Goal: Information Seeking & Learning: Compare options

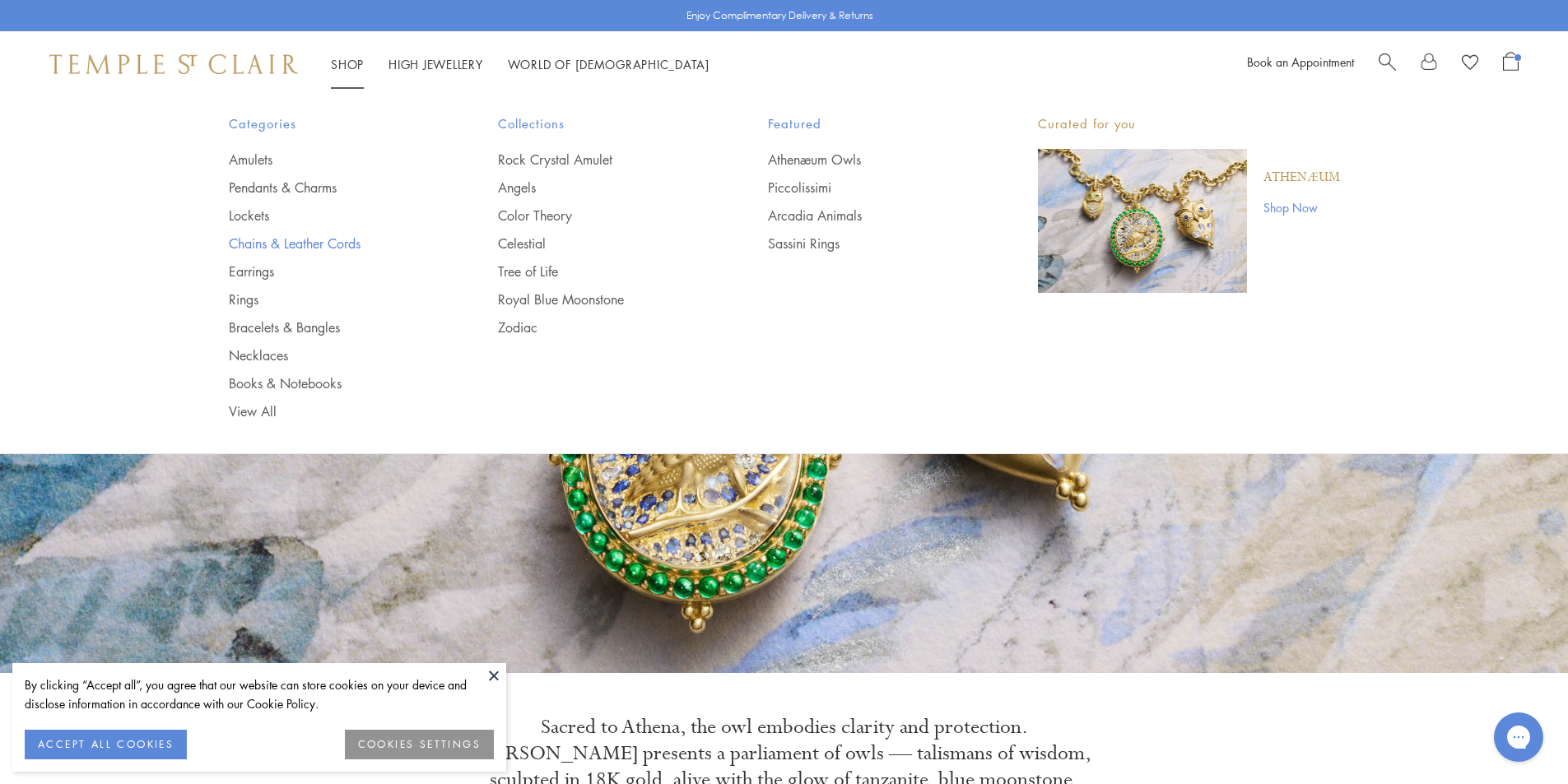
click at [253, 247] on link "Chains & Leather Cords" at bounding box center [331, 244] width 204 height 18
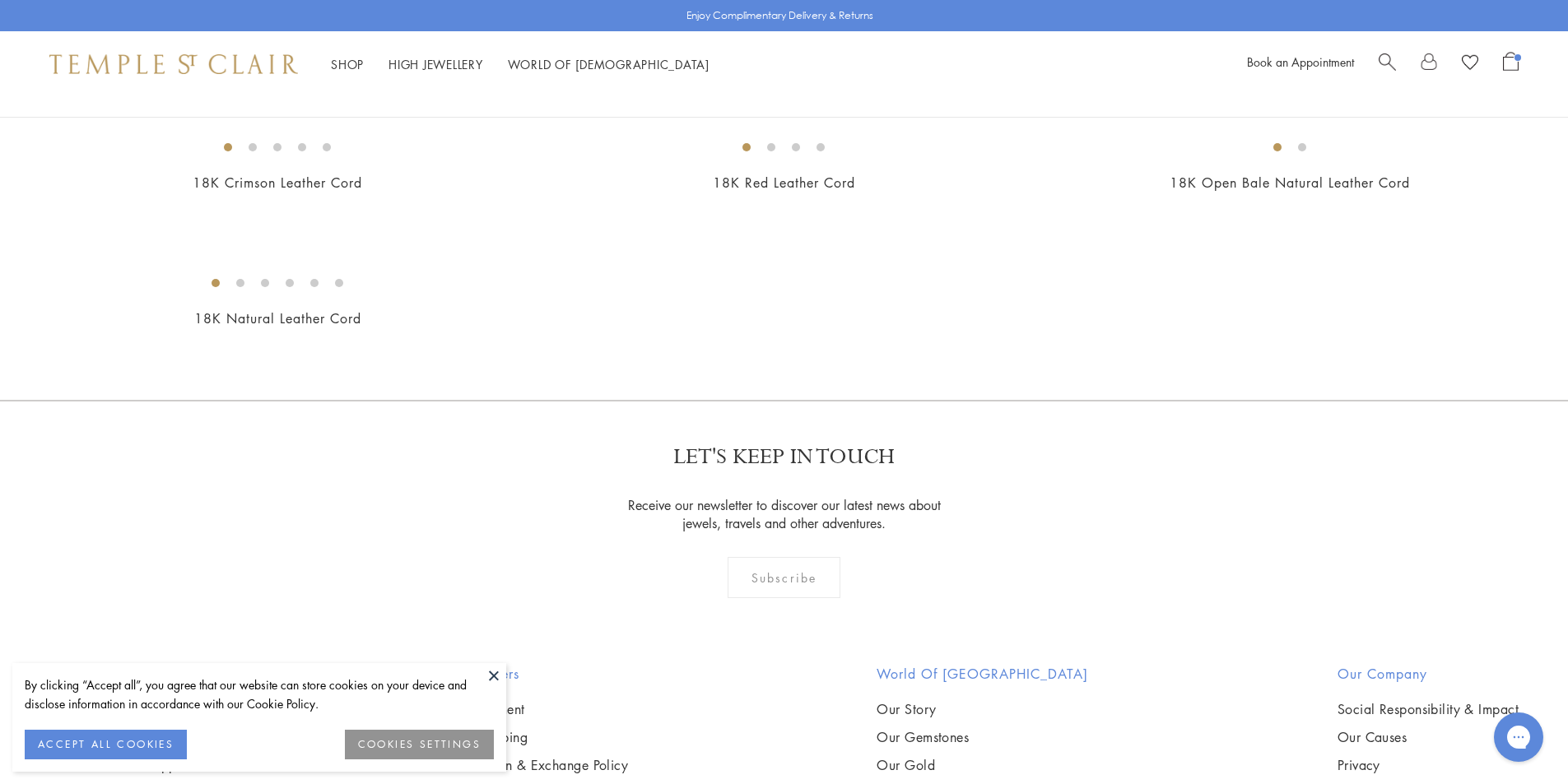
scroll to position [983, 0]
click at [494, 684] on button at bounding box center [494, 675] width 25 height 25
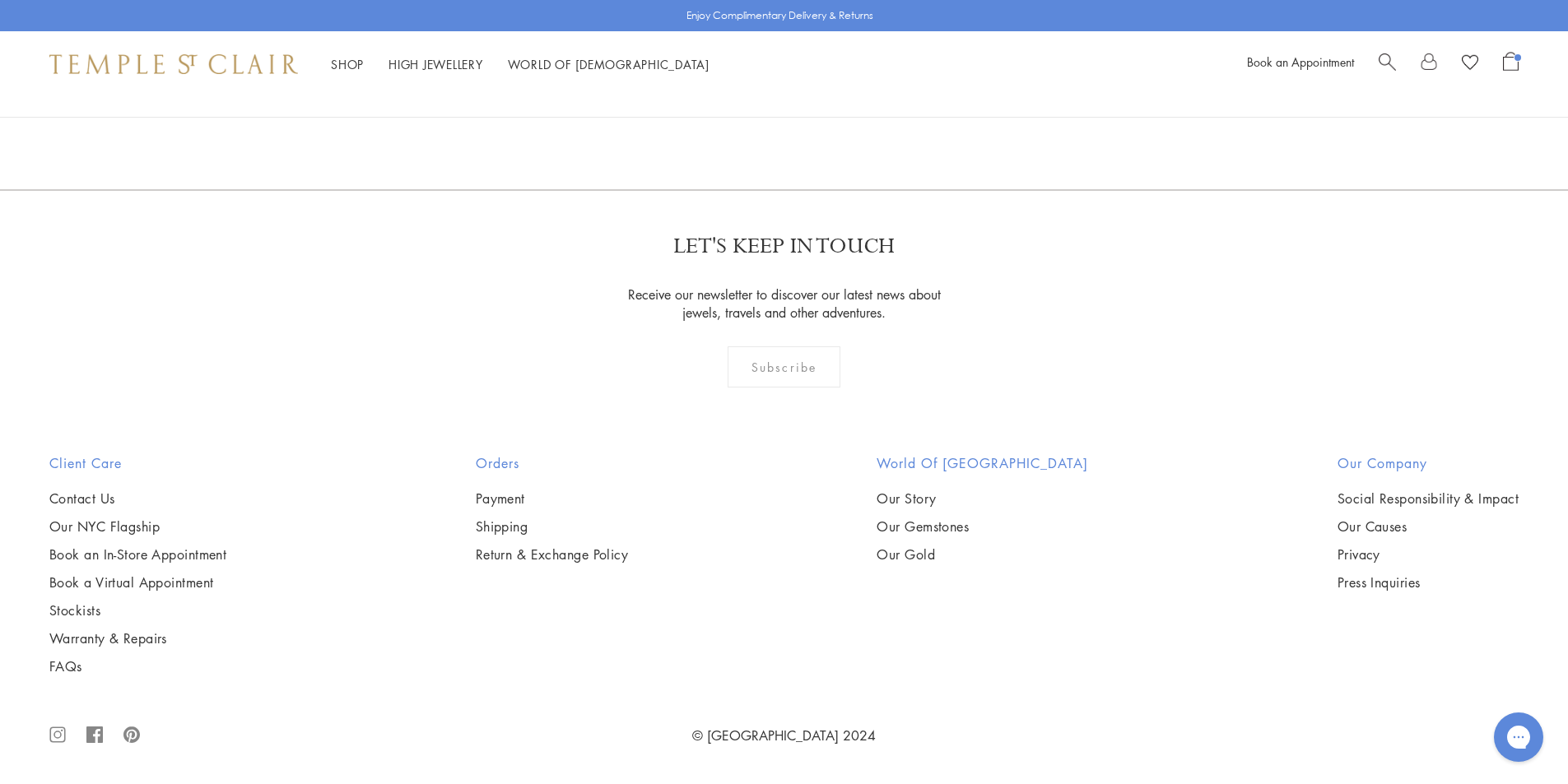
scroll to position [2135, 0]
click at [0, 0] on img at bounding box center [0, 0] width 0 height 0
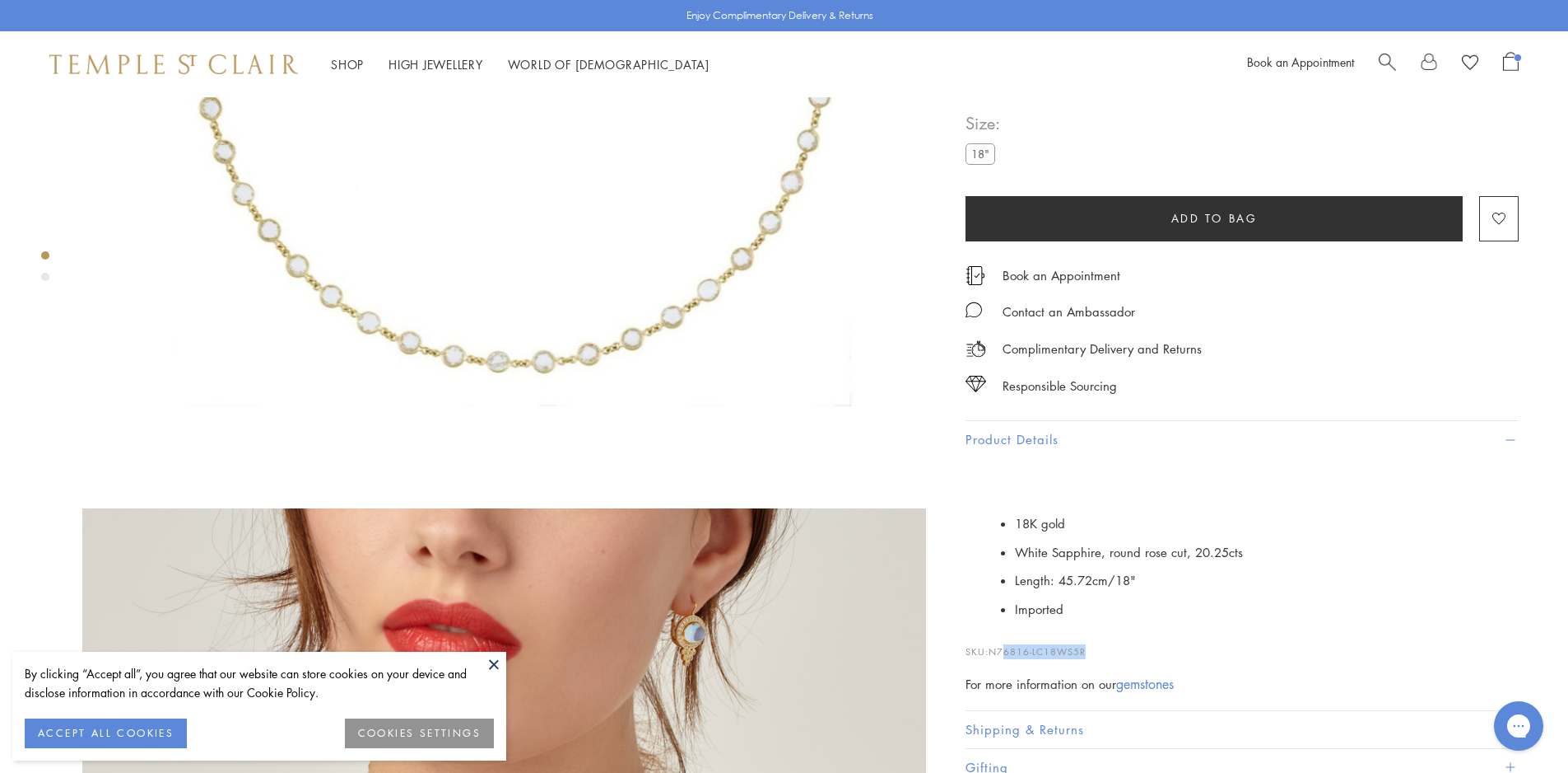
click at [1041, 651] on span "N76816-LC18WS5R" at bounding box center [1036, 651] width 97 height 12
click at [1092, 653] on p "SKU: N76816-LC18WS5R" at bounding box center [1242, 643] width 554 height 31
drag, startPoint x: 1075, startPoint y: 652, endPoint x: 994, endPoint y: 646, distance: 81.2
click at [994, 646] on p "SKU: N76816-LC18WS5R" at bounding box center [1242, 643] width 554 height 31
copy span "N76816-LC18WS5R"
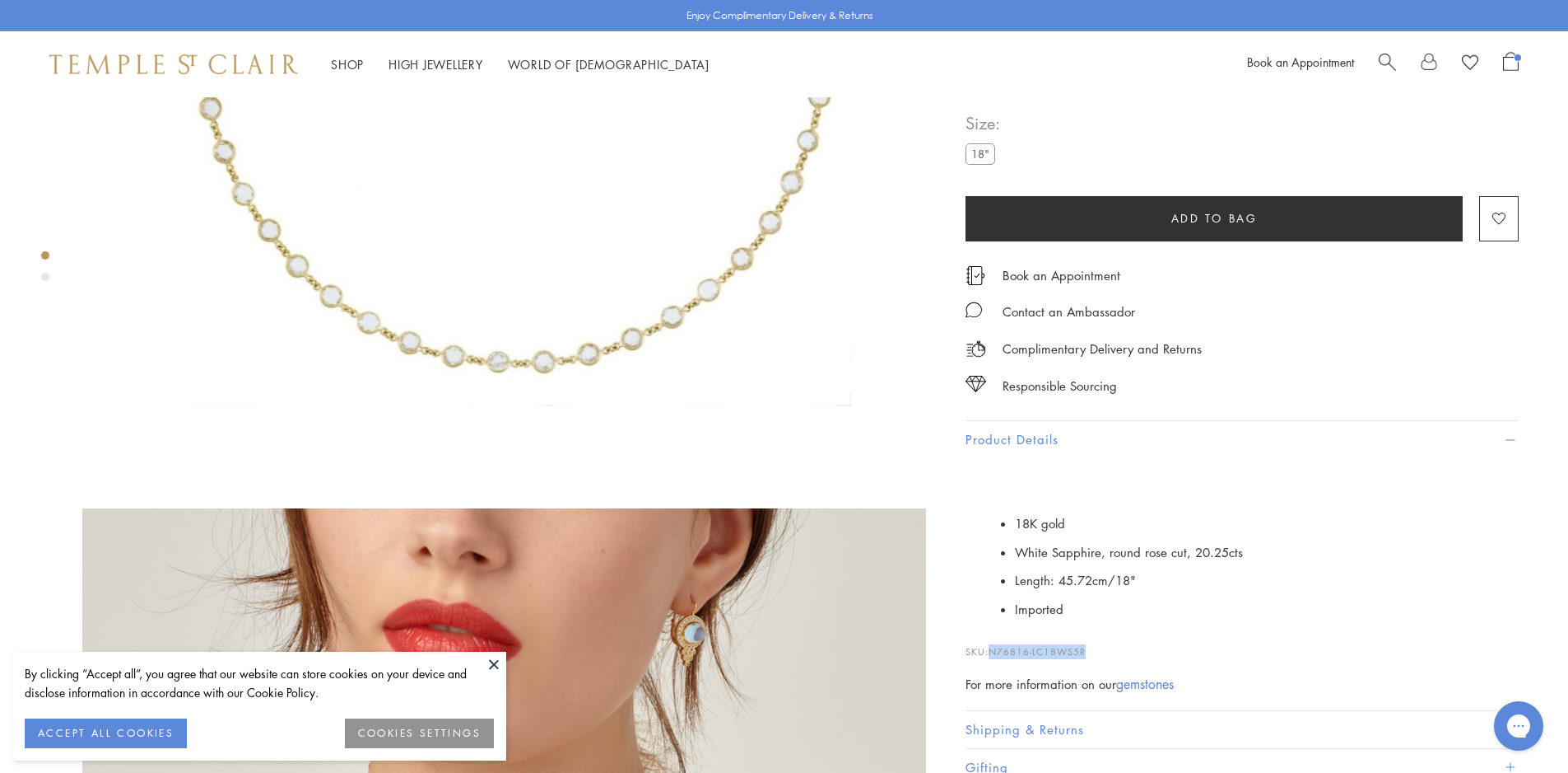
click at [493, 666] on button at bounding box center [494, 664] width 25 height 25
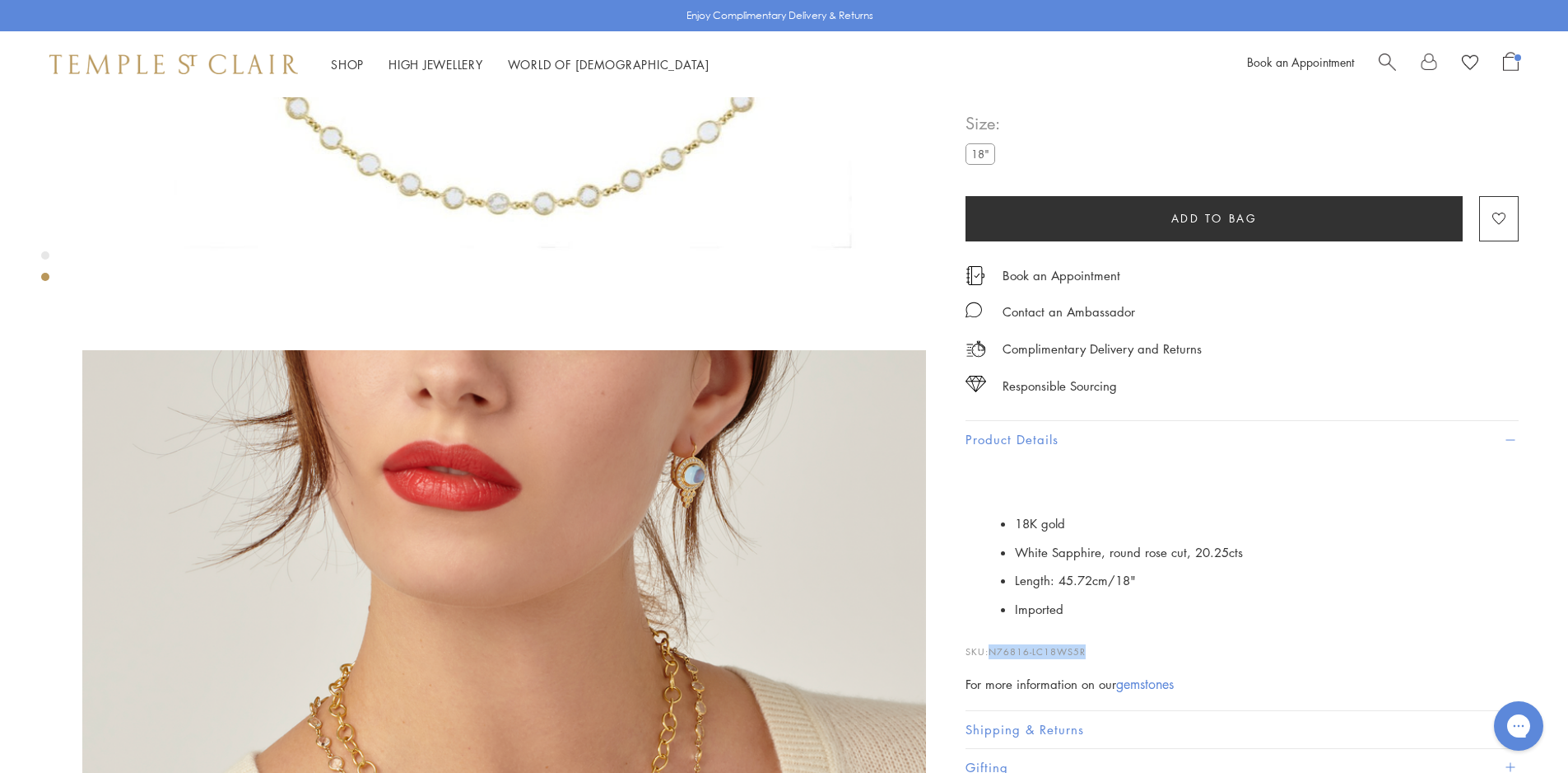
scroll to position [659, 0]
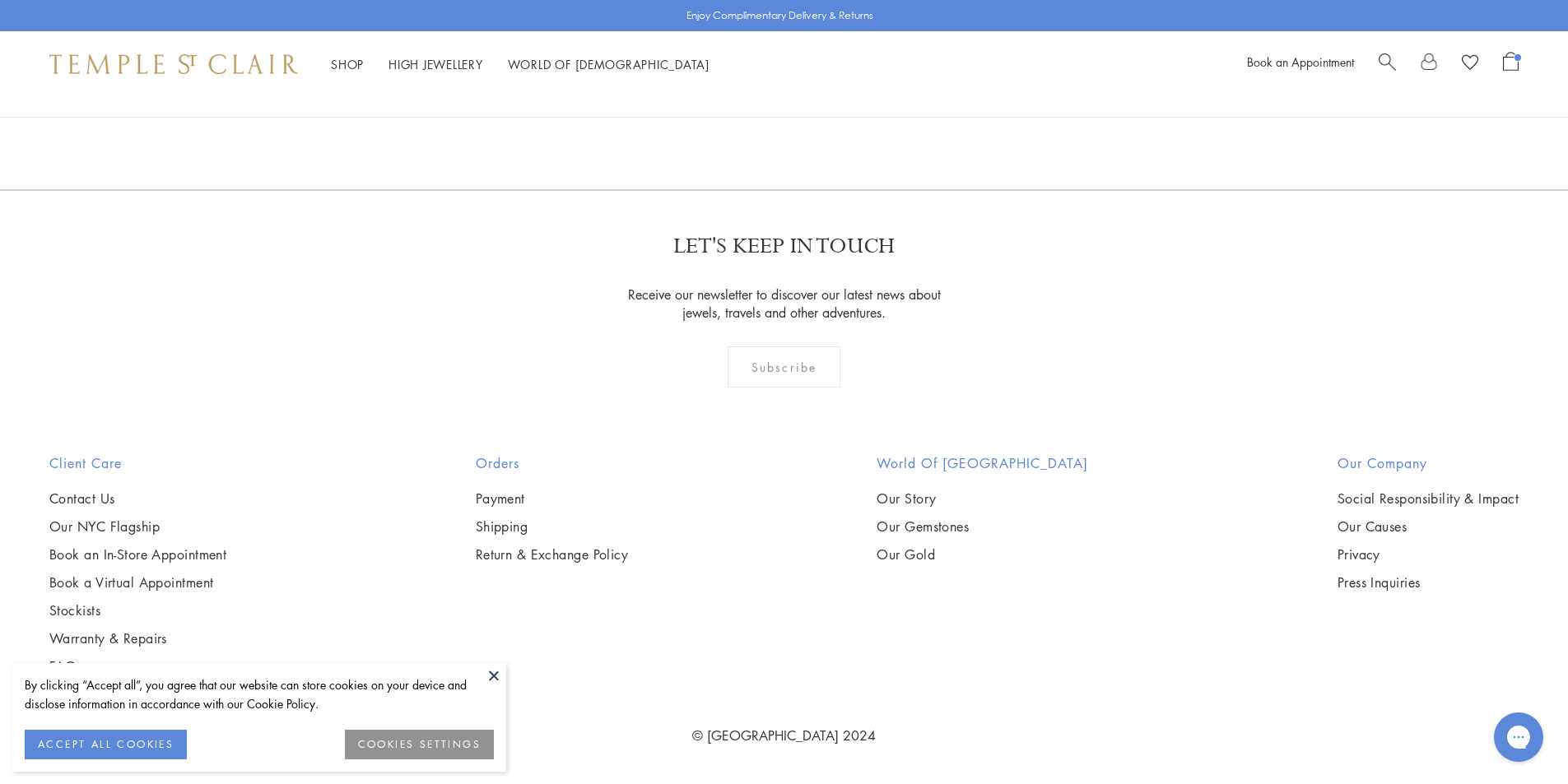
scroll to position [2299, 0]
click at [0, 0] on img at bounding box center [0, 0] width 0 height 0
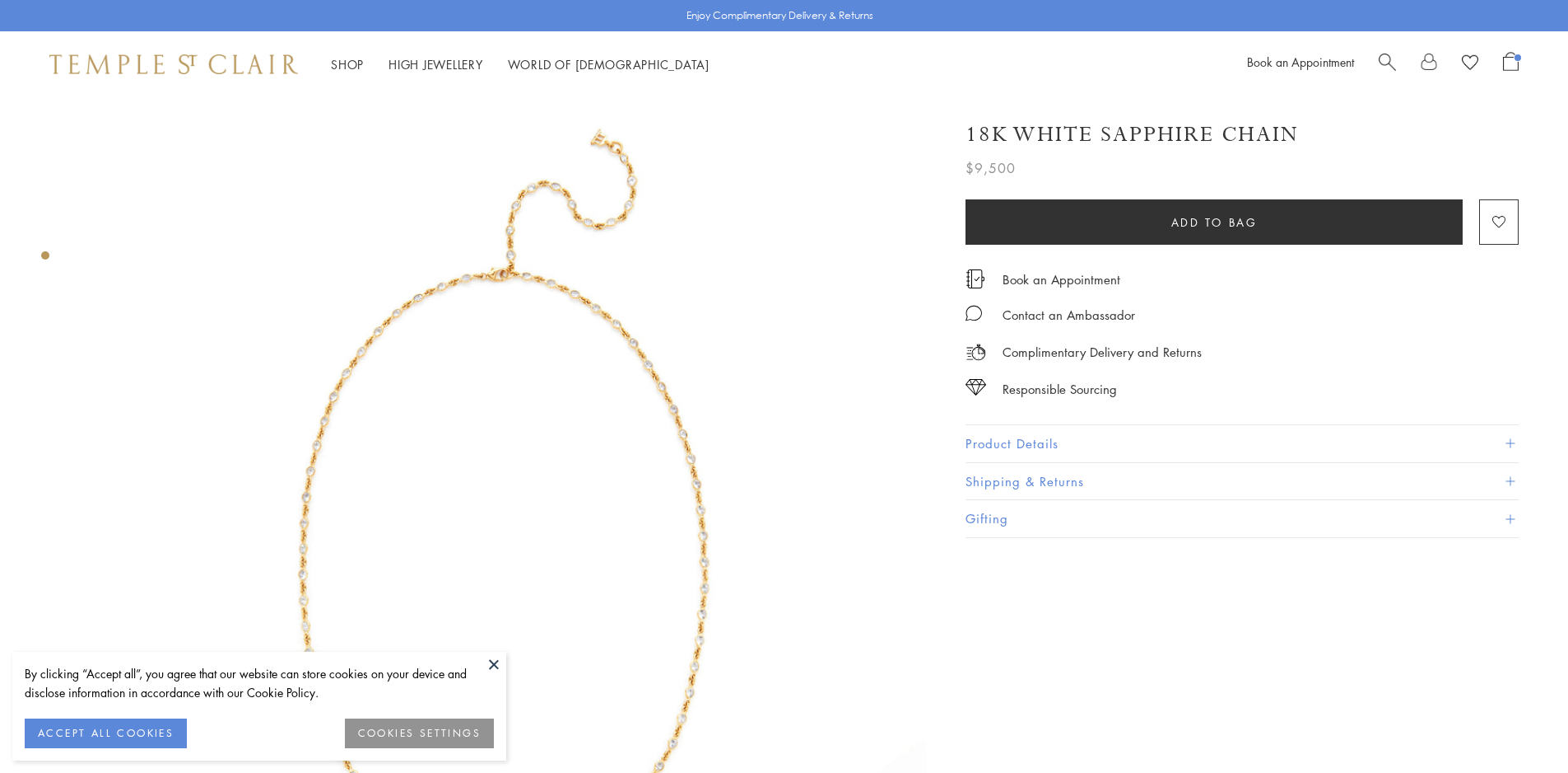
click at [1094, 447] on button "Product Details" at bounding box center [1242, 443] width 554 height 37
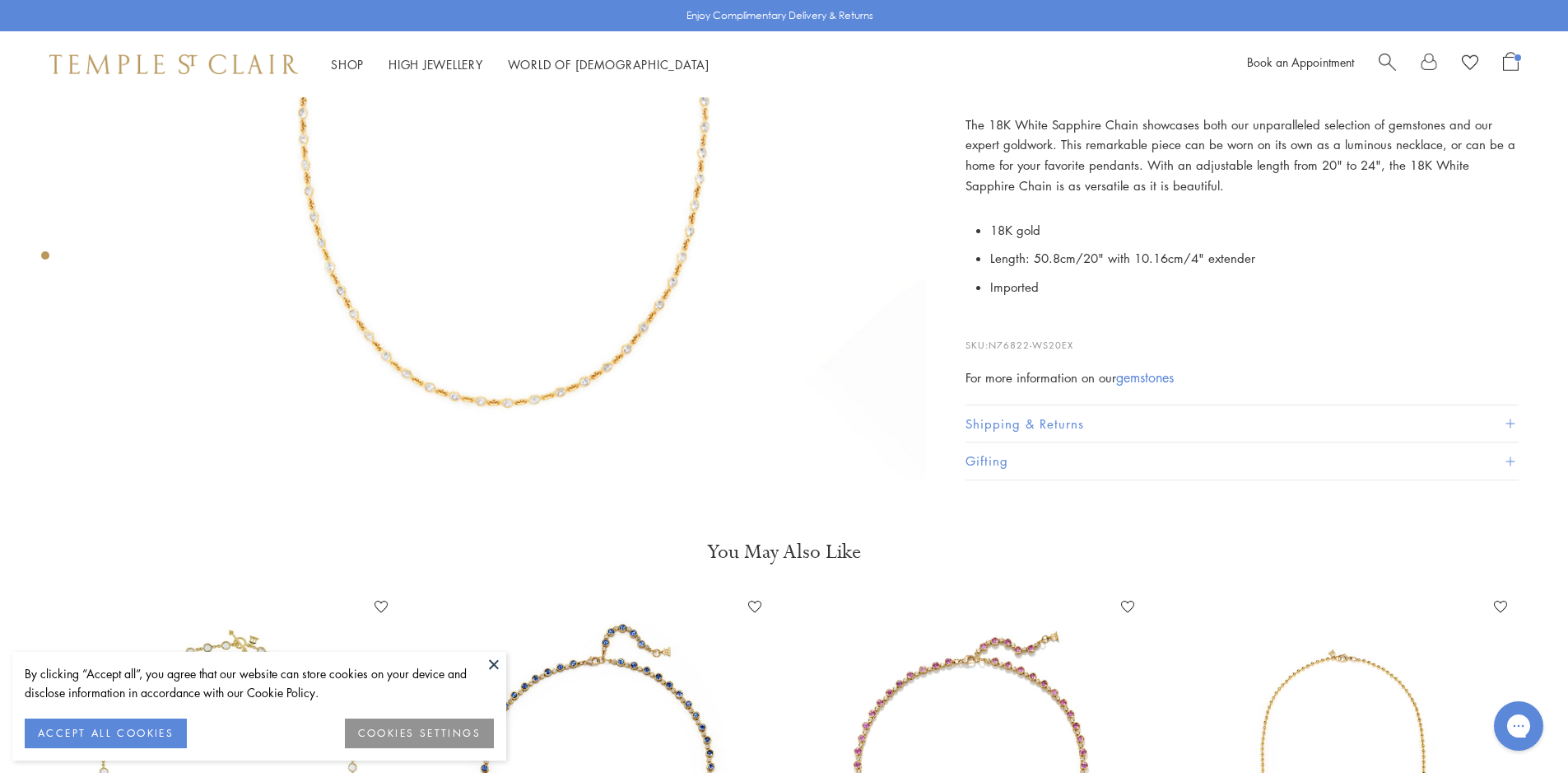
scroll to position [494, 0]
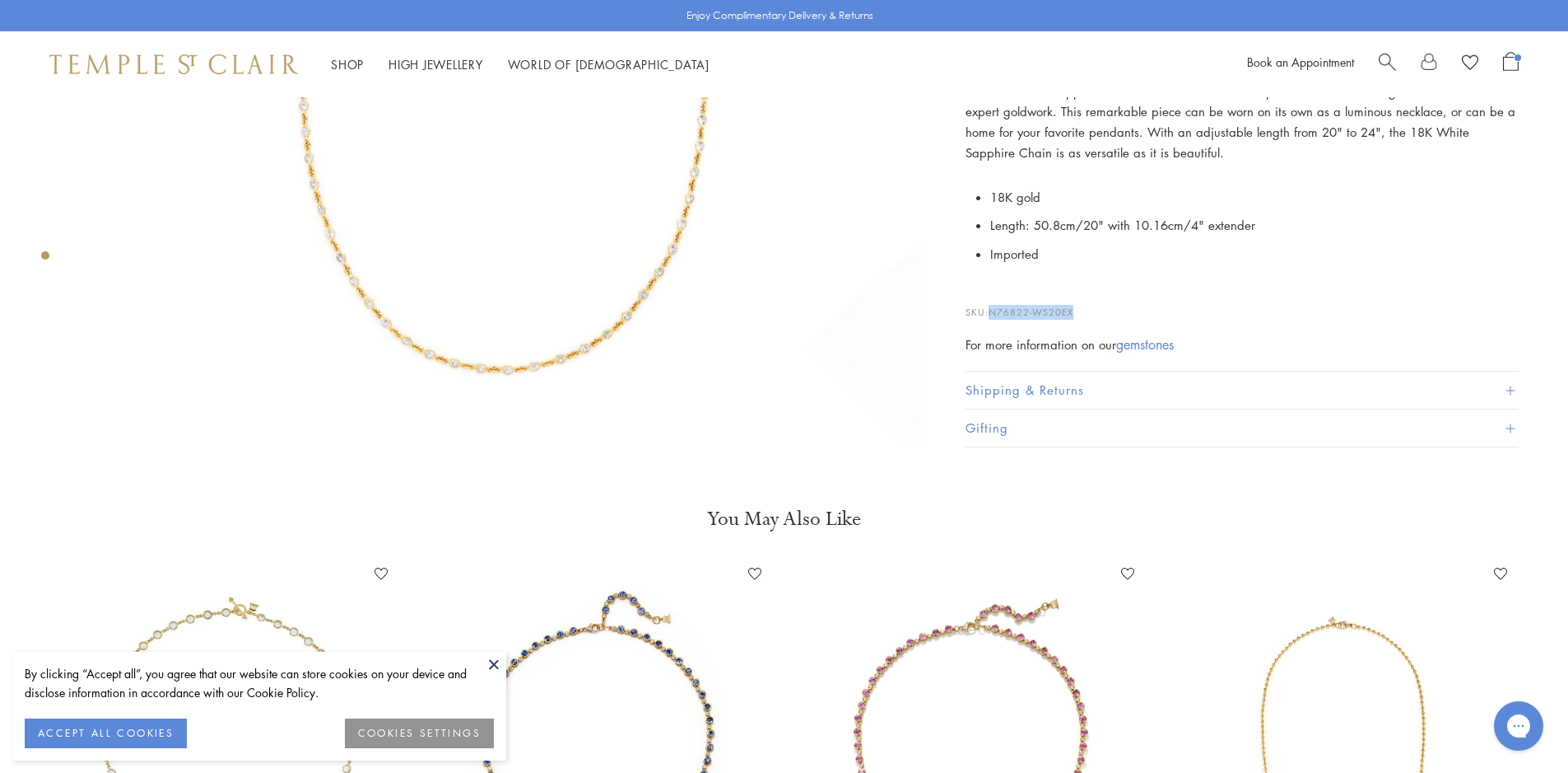
drag, startPoint x: 1081, startPoint y: 315, endPoint x: 995, endPoint y: 315, distance: 86.0
click at [995, 315] on p "SKU: N76822-WS20EX" at bounding box center [1242, 303] width 554 height 31
copy span "N76822-WS20EX"
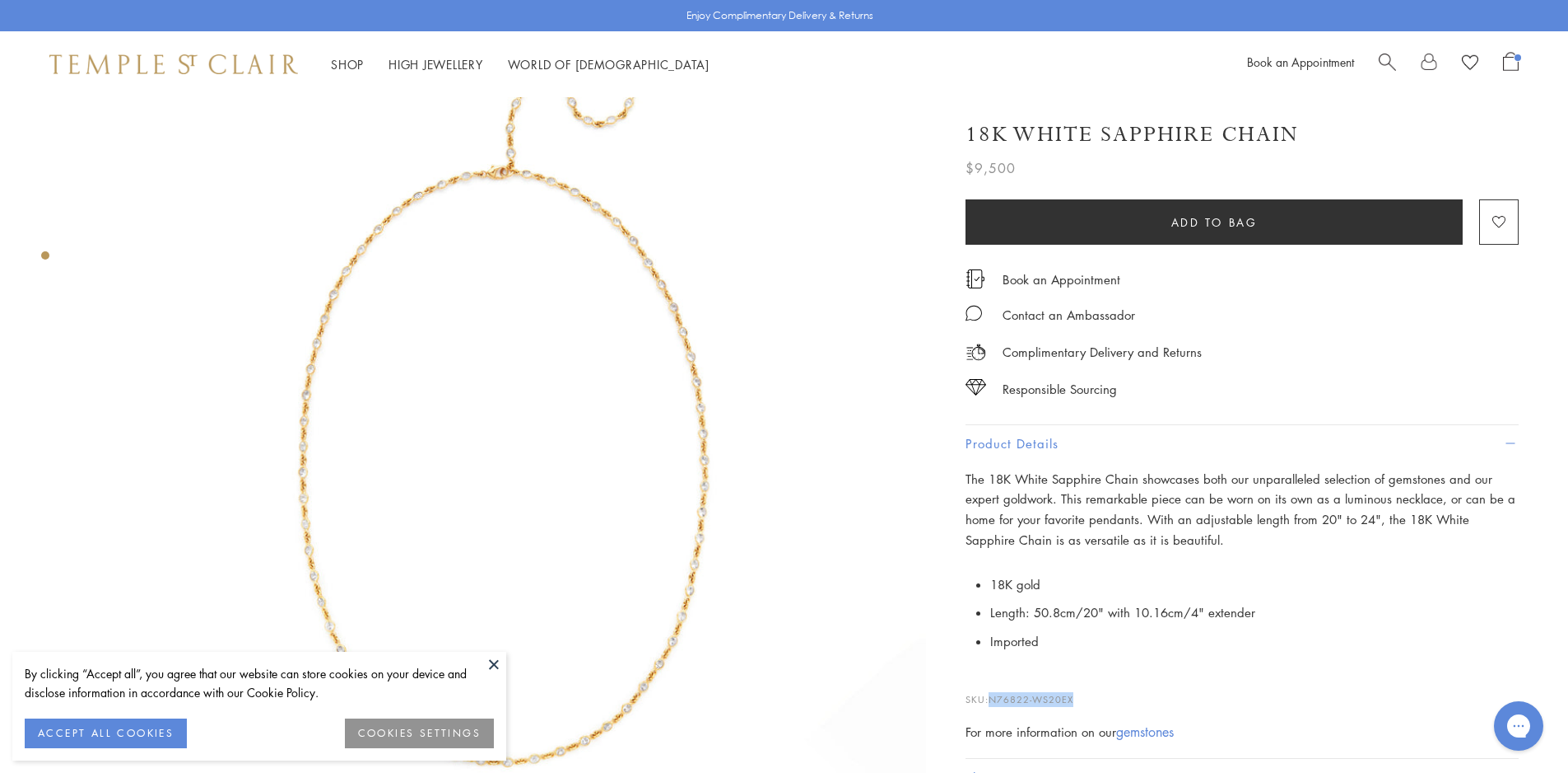
scroll to position [0, 0]
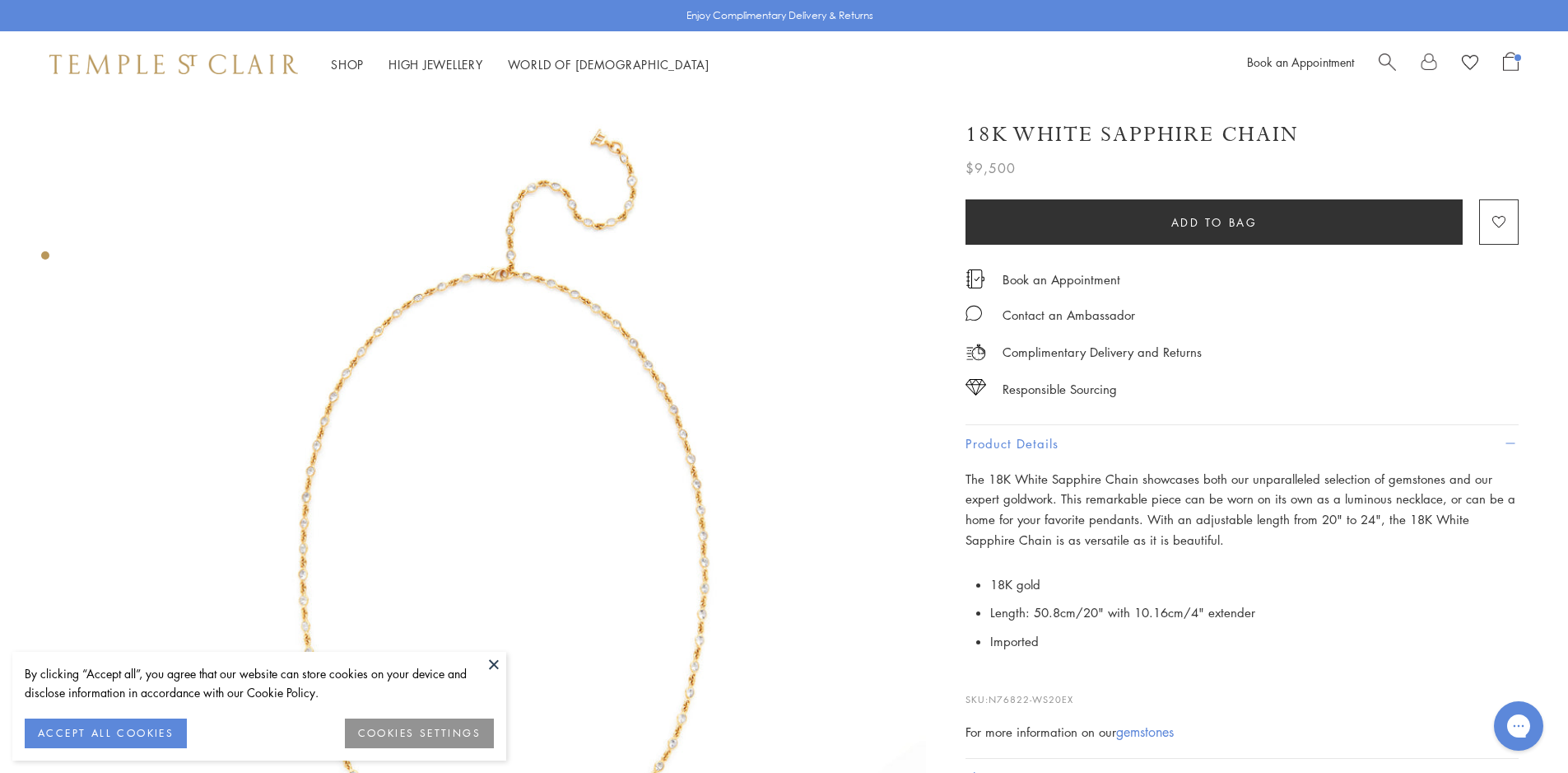
drag, startPoint x: 1336, startPoint y: 118, endPoint x: 1343, endPoint y: 129, distance: 13.0
click at [1343, 129] on div "18K White Sapphire Chain $9,500 The 18K White Sapphire Chain showcases both our…" at bounding box center [1242, 141] width 554 height 75
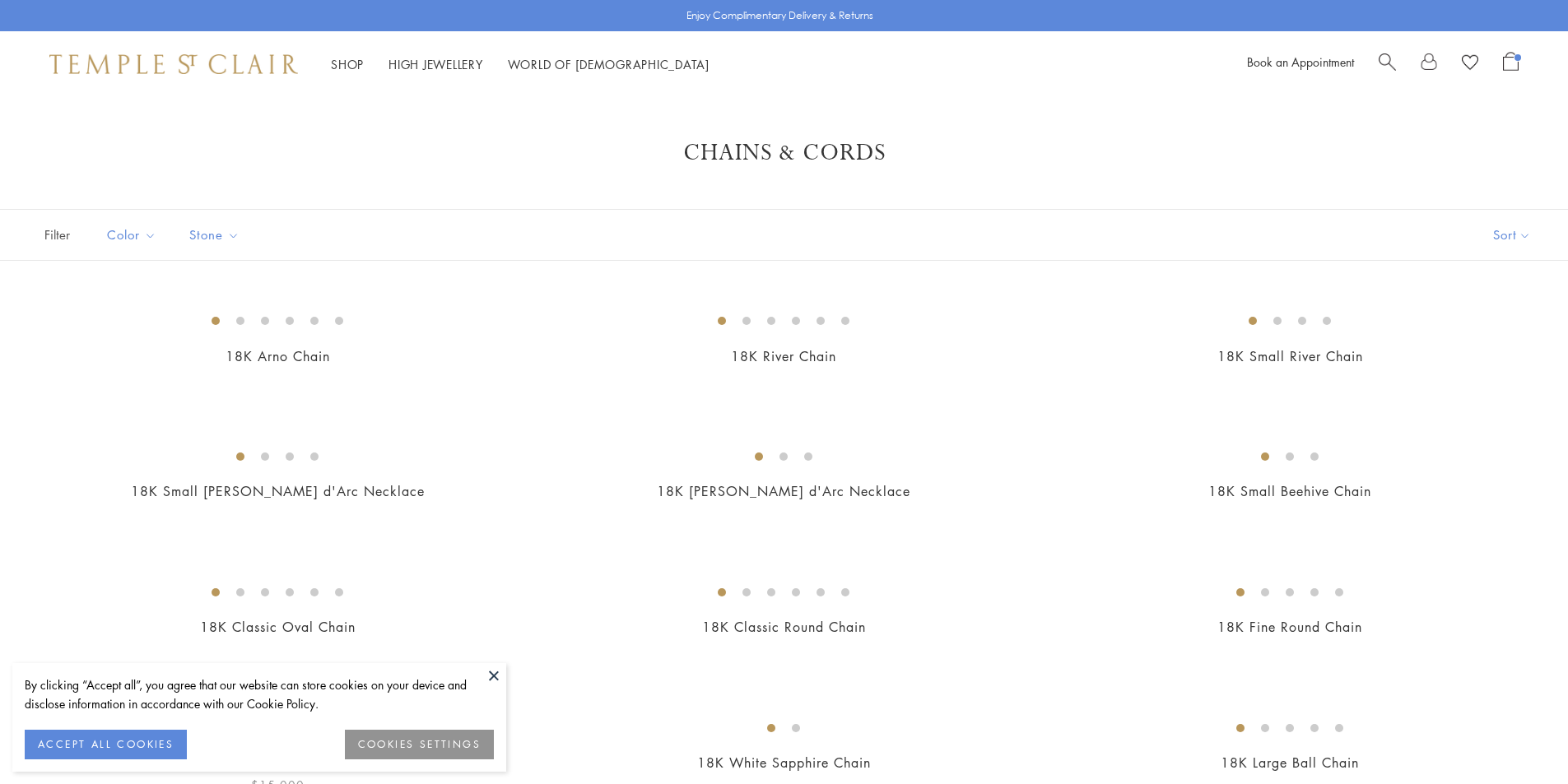
click at [0, 0] on img at bounding box center [0, 0] width 0 height 0
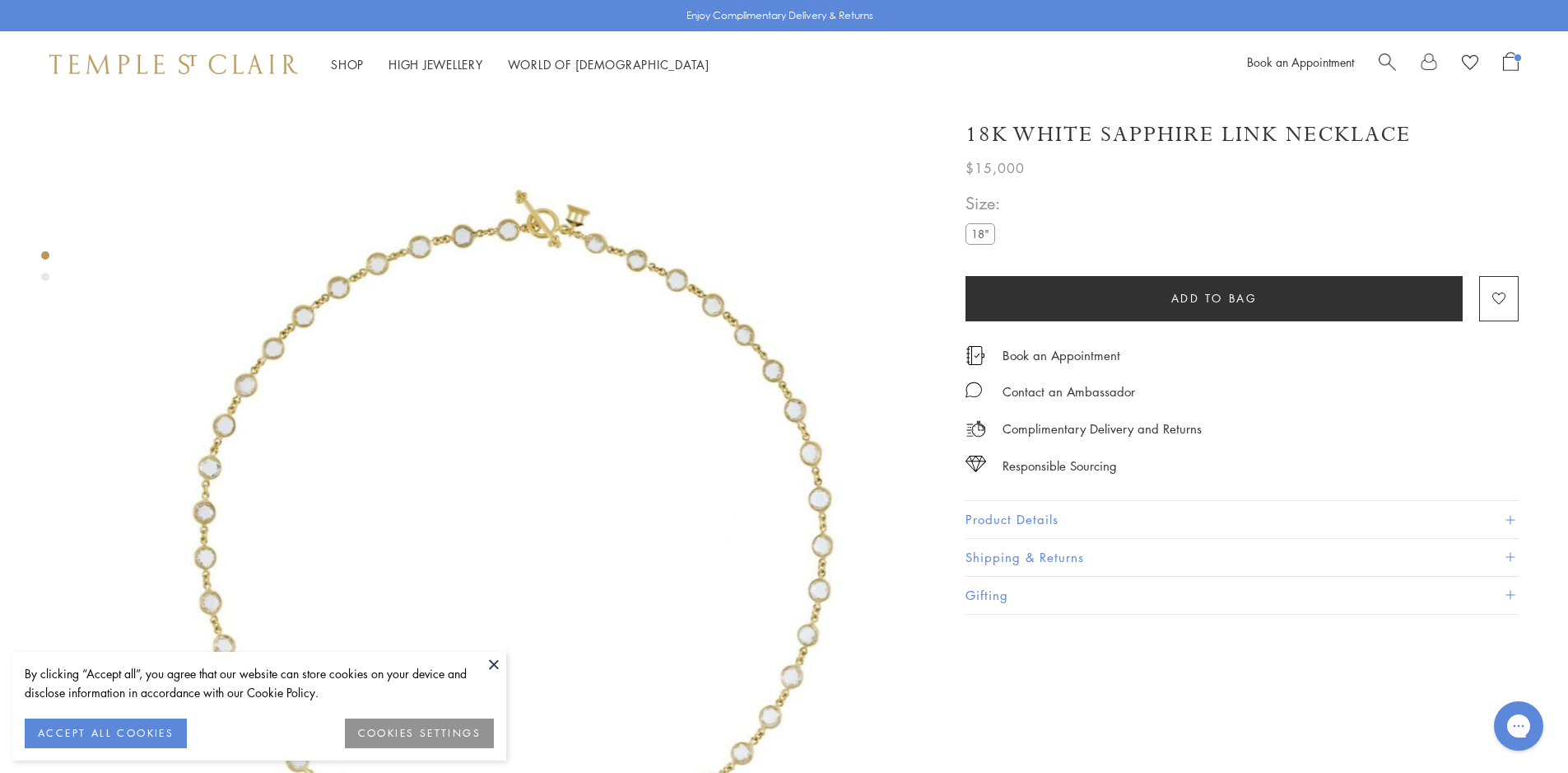
drag, startPoint x: 1071, startPoint y: 133, endPoint x: 963, endPoint y: 132, distance: 108.0
click at [963, 132] on div "**********" at bounding box center [1230, 359] width 577 height 511
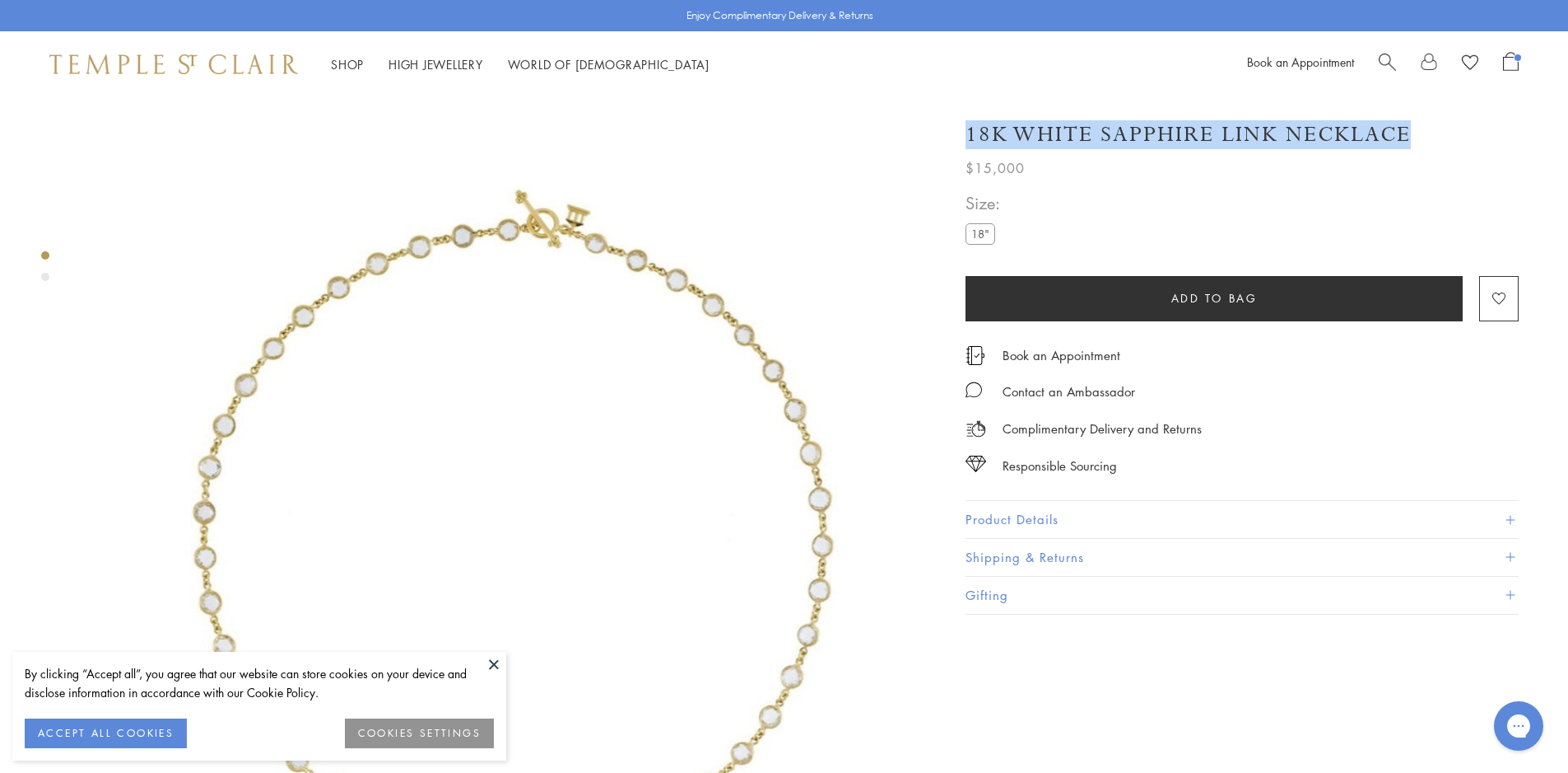
click at [1413, 130] on div "18K White Sapphire Link Necklace" at bounding box center [1242, 134] width 554 height 29
